Goal: Task Accomplishment & Management: Use online tool/utility

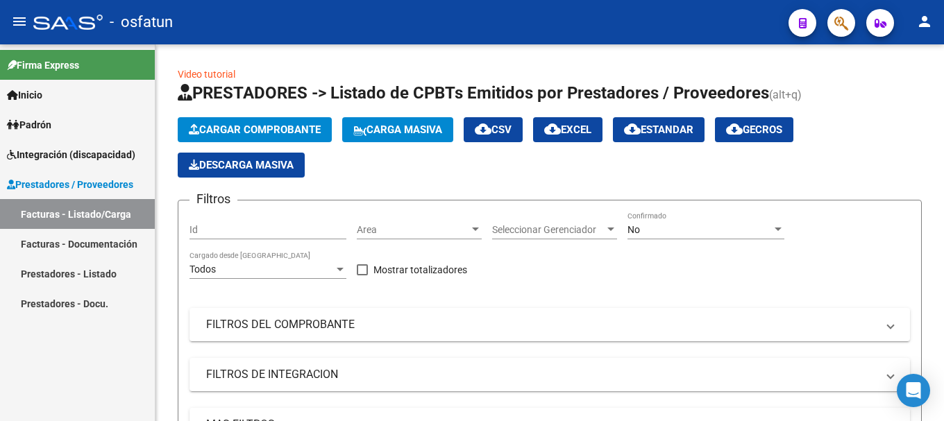
click at [832, 30] on button "button" at bounding box center [841, 23] width 28 height 28
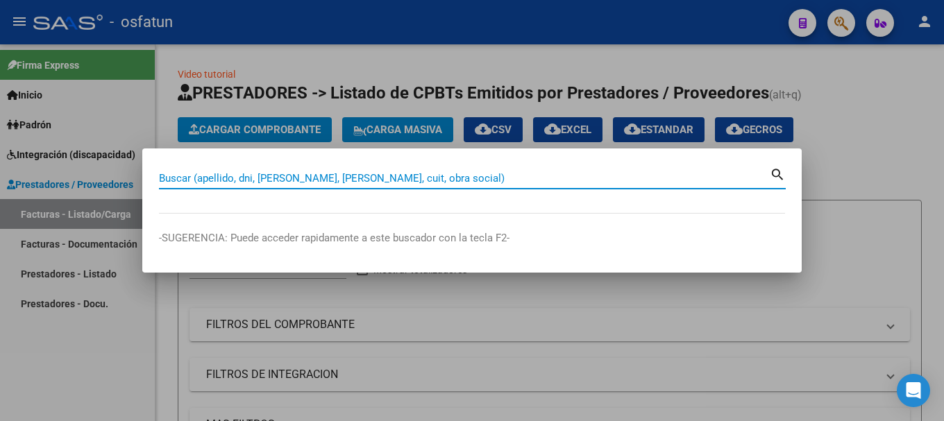
click at [476, 173] on input "Buscar (apellido, dni, [PERSON_NAME], [PERSON_NAME], cuit, obra social)" at bounding box center [464, 178] width 611 height 12
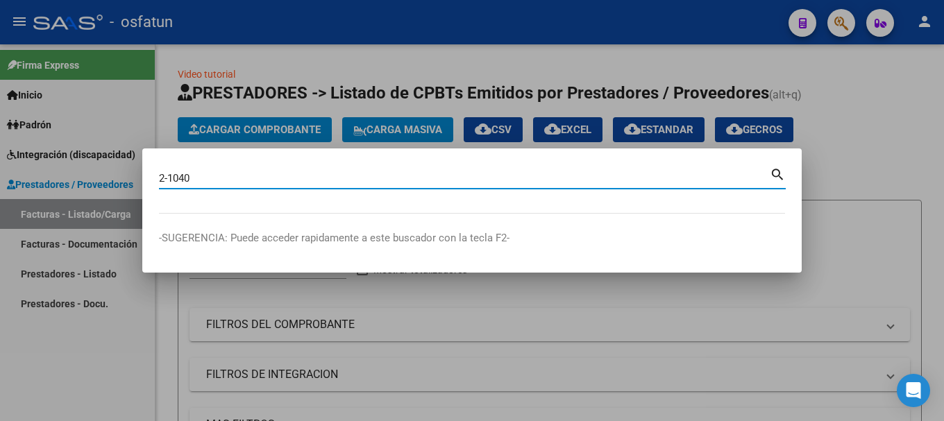
type input "2-1040"
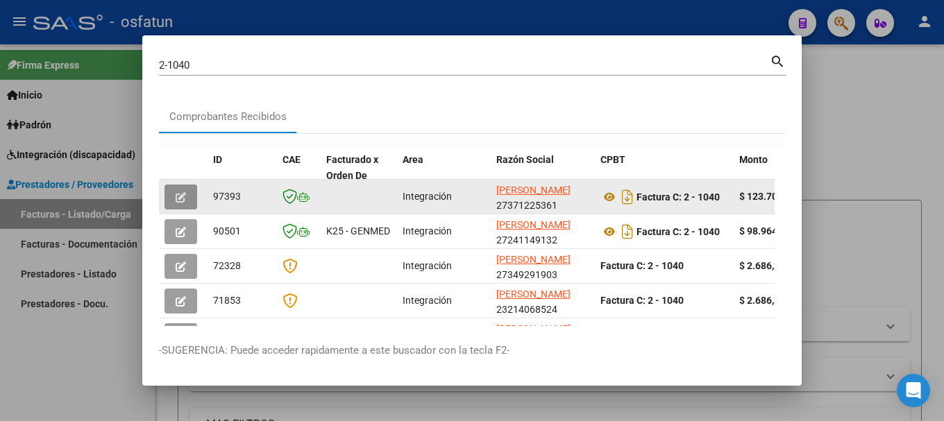
click at [185, 197] on icon "button" at bounding box center [181, 197] width 10 height 10
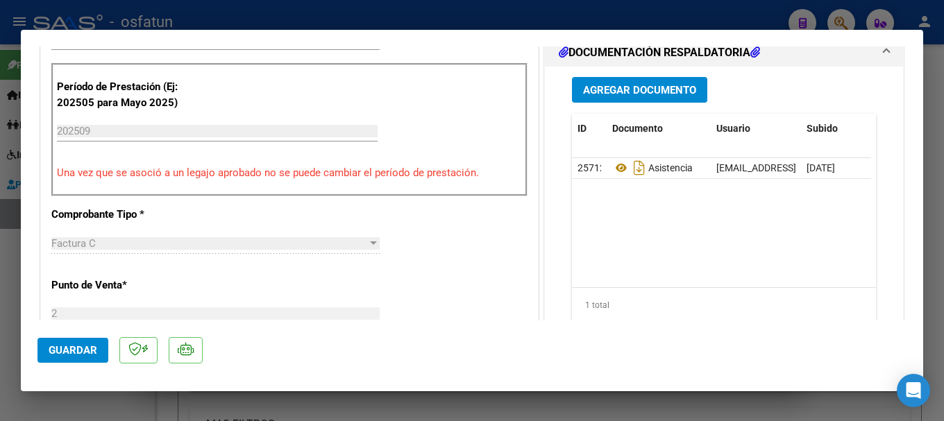
scroll to position [69, 0]
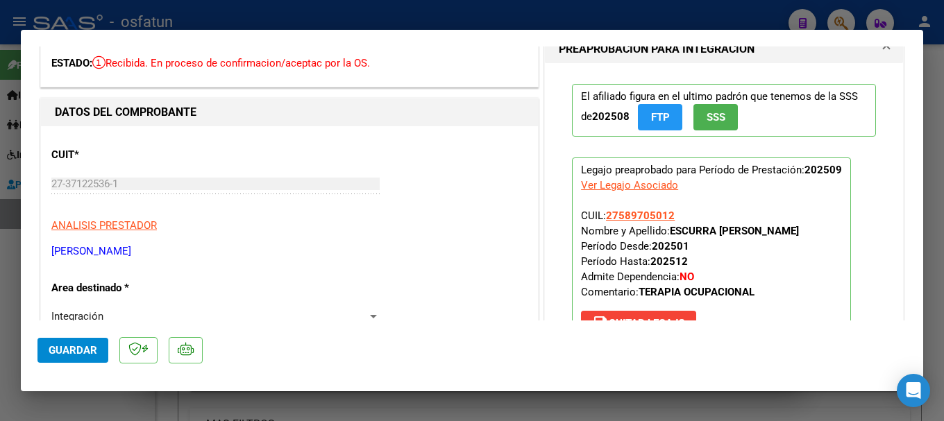
click at [637, 19] on div at bounding box center [472, 210] width 944 height 421
type input "$ 0,00"
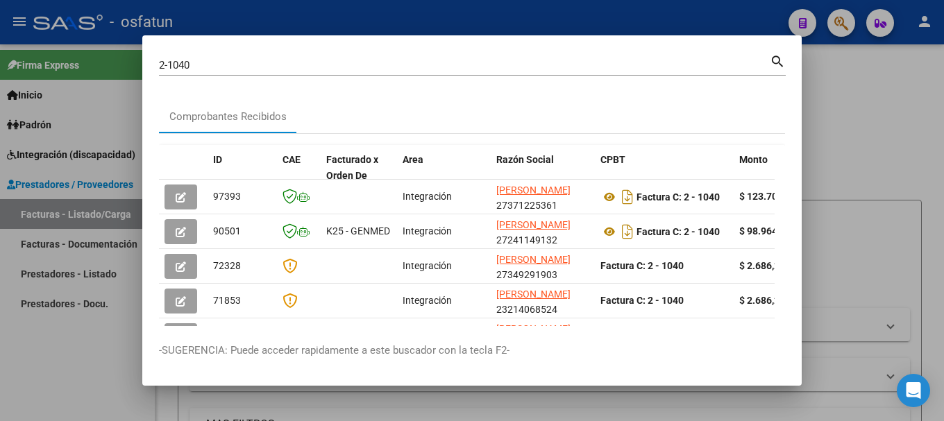
scroll to position [0, 0]
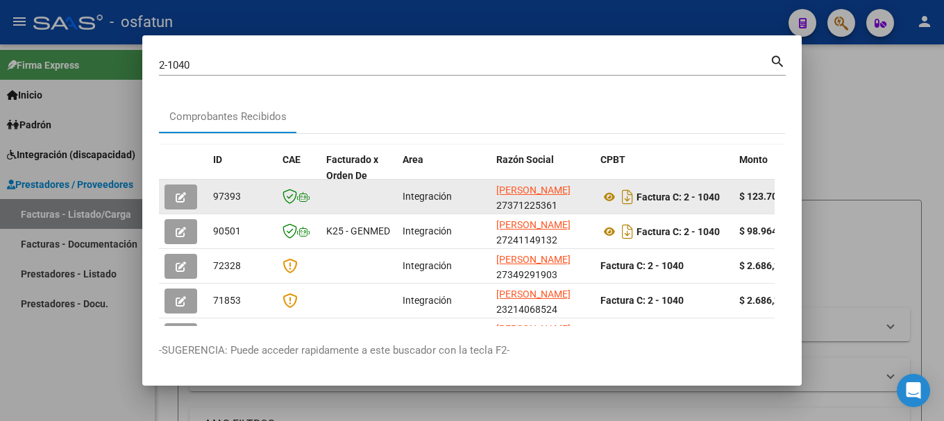
click at [181, 199] on icon "button" at bounding box center [181, 197] width 10 height 10
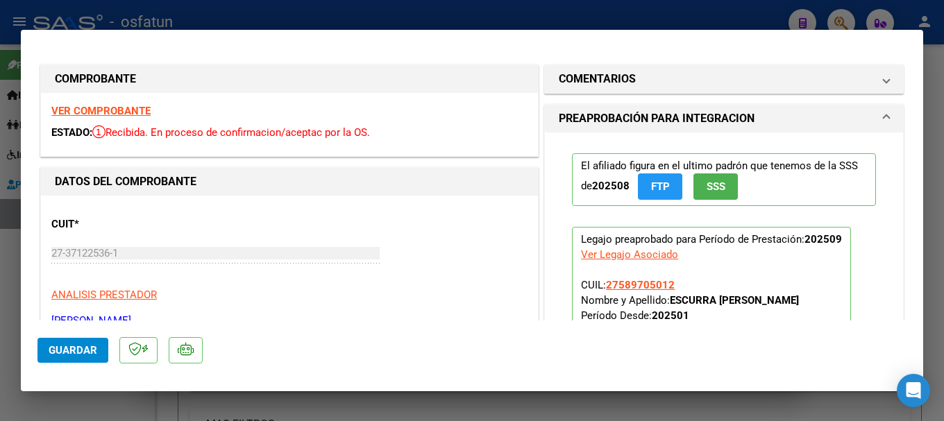
click at [742, 17] on div at bounding box center [472, 210] width 944 height 421
type input "$ 0,00"
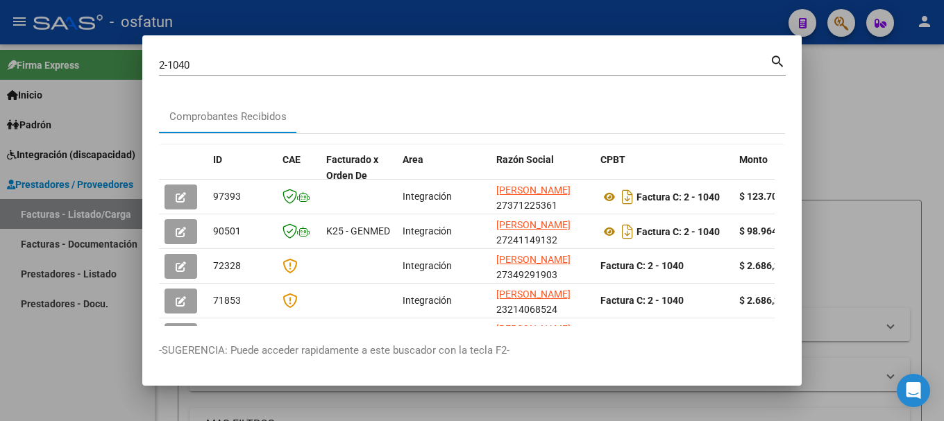
click at [853, 18] on div at bounding box center [472, 210] width 944 height 421
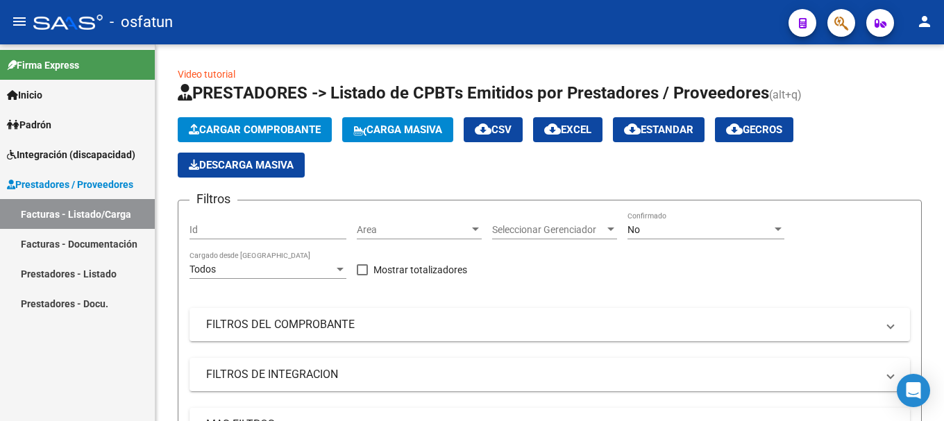
click at [831, 22] on button "button" at bounding box center [841, 23] width 28 height 28
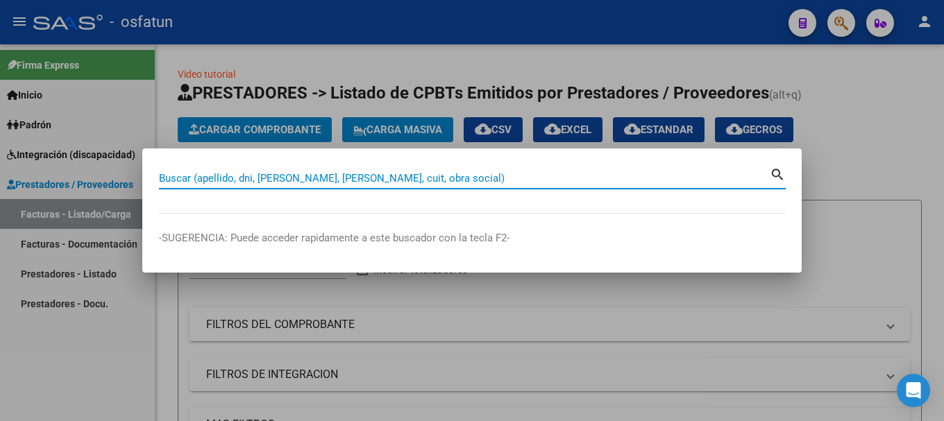
click at [446, 178] on input "Buscar (apellido, dni, [PERSON_NAME], [PERSON_NAME], cuit, obra social)" at bounding box center [464, 178] width 611 height 12
paste input "27-39556267-9"
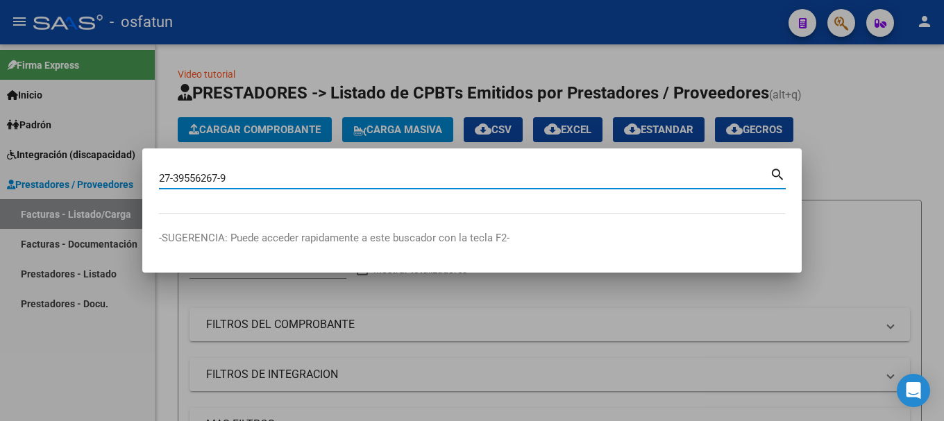
type input "27395562679"
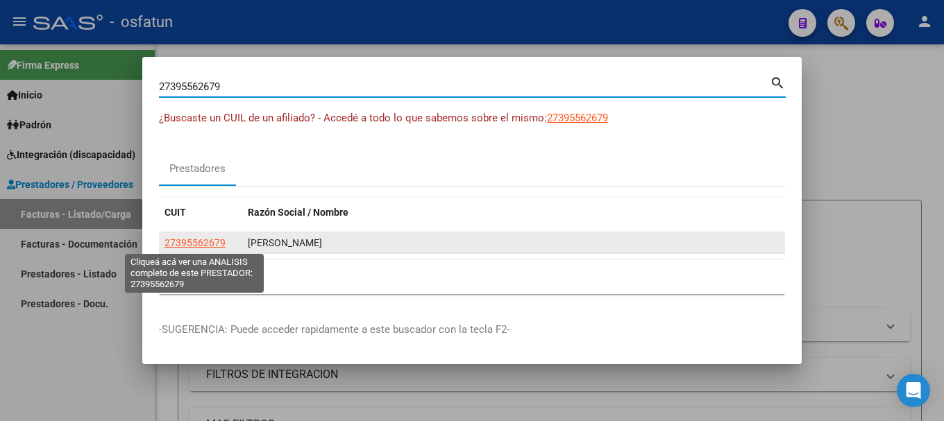
click at [186, 244] on span "27395562679" at bounding box center [195, 242] width 61 height 11
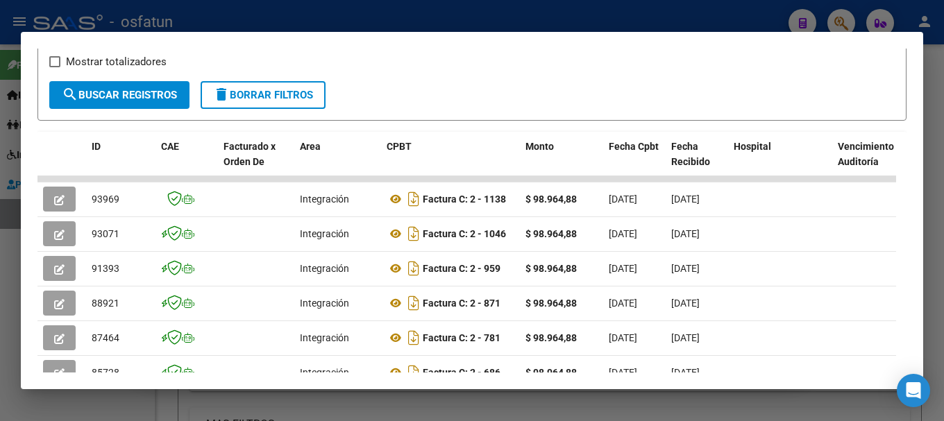
scroll to position [278, 0]
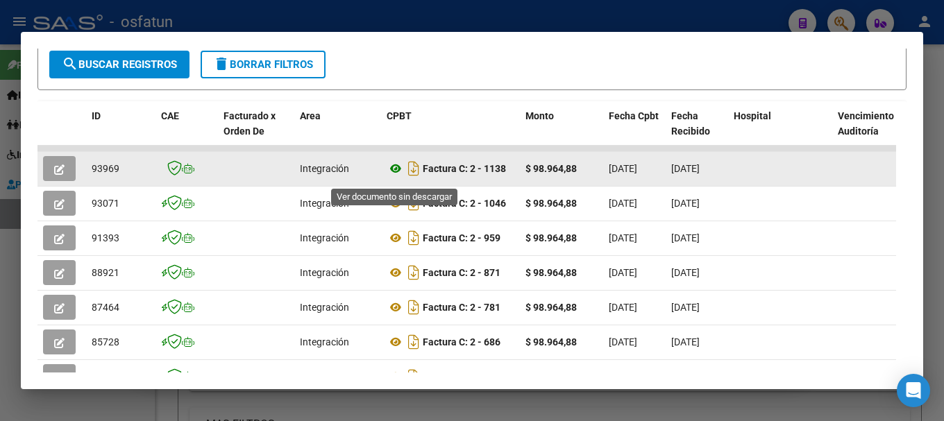
click at [398, 174] on icon at bounding box center [396, 168] width 18 height 17
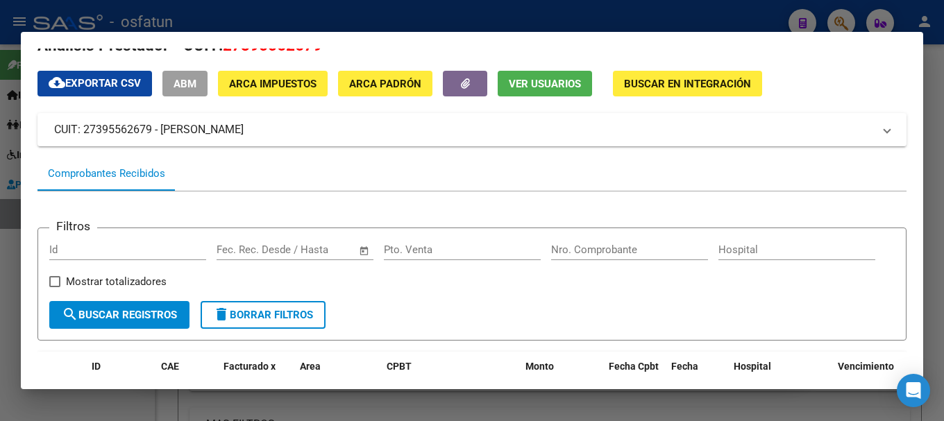
scroll to position [0, 0]
